Goal: Information Seeking & Learning: Learn about a topic

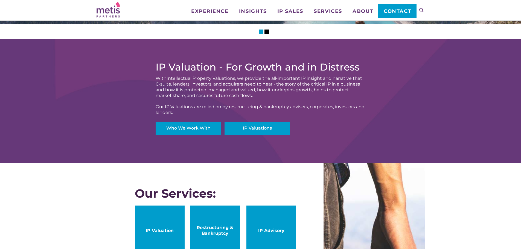
scroll to position [292, 0]
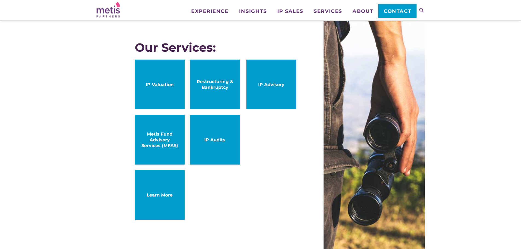
click at [189, 79] on div "IP Valuation IP Advisory Restructuring & Bankruptcy Metis Fund Advisory Service…" at bounding box center [215, 143] width 161 height 166
click at [205, 79] on span "Restructuring & Bankruptcy" at bounding box center [214, 84] width 39 height 11
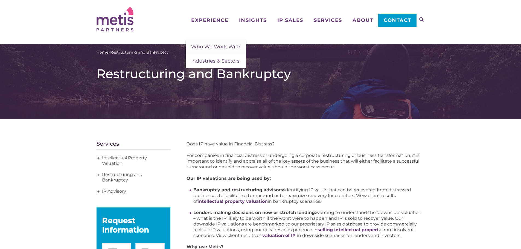
click at [213, 49] on span "Who We Work With" at bounding box center [215, 47] width 49 height 6
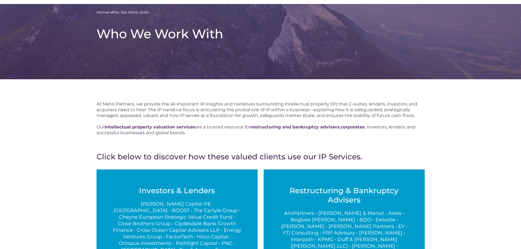
scroll to position [73, 0]
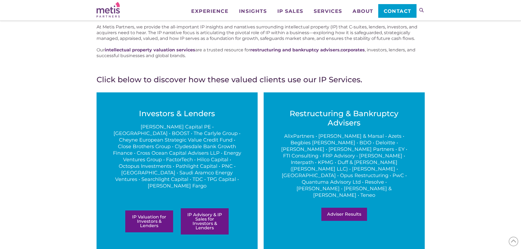
drag, startPoint x: 111, startPoint y: 125, endPoint x: 246, endPoint y: 178, distance: 144.8
click at [246, 178] on div "Investors & Lenders Bain Capital PE • Blazehill • BOOST • The Carlyle Group • C…" at bounding box center [177, 171] width 161 height 159
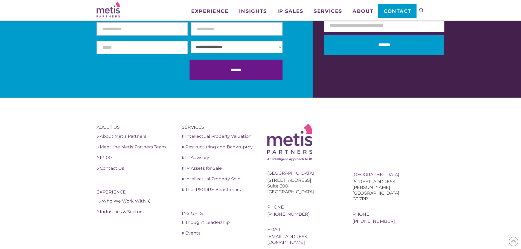
scroll to position [560, 0]
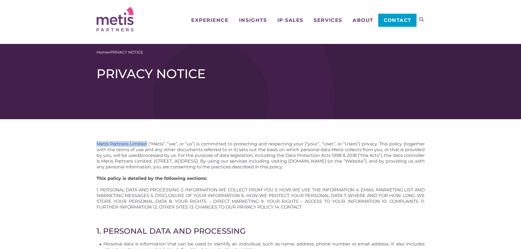
drag, startPoint x: 92, startPoint y: 143, endPoint x: 146, endPoint y: 143, distance: 53.6
copy p "Metis Partners Limited"
click at [367, 16] on link "About" at bounding box center [362, 11] width 31 height 23
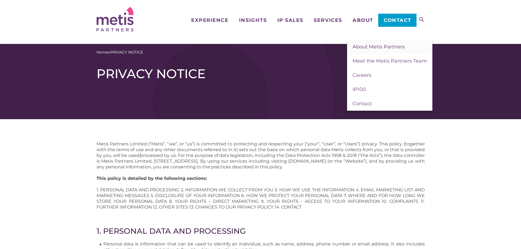
click at [368, 42] on link "About Metis Partners" at bounding box center [389, 47] width 85 height 14
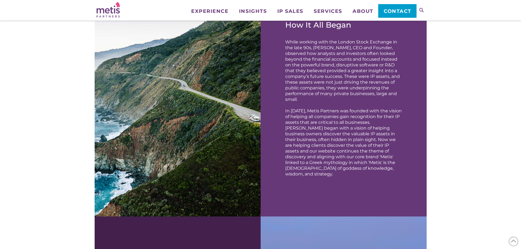
scroll to position [292, 0]
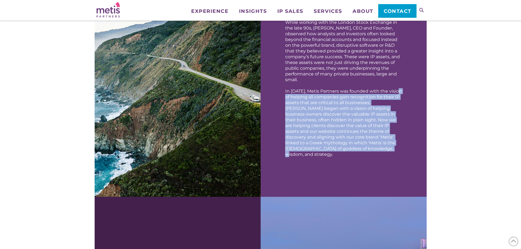
drag, startPoint x: 284, startPoint y: 100, endPoint x: 382, endPoint y: 151, distance: 110.3
click at [382, 151] on div "How It All Began While working with the London Stock Exchange in the late 90s, …" at bounding box center [343, 87] width 149 height 207
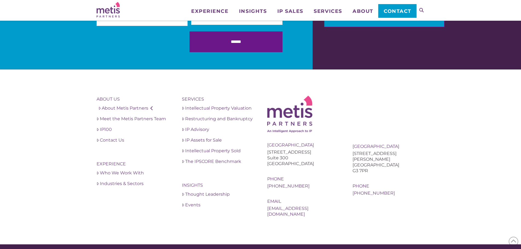
scroll to position [1022, 0]
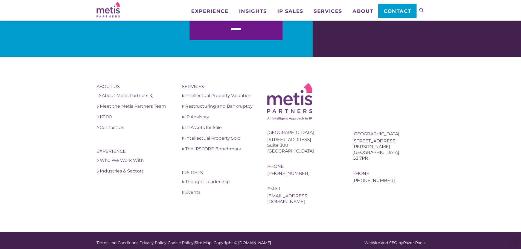
click at [124, 170] on link "Industries & Sectors" at bounding box center [133, 171] width 72 height 7
